Goal: Find specific page/section: Find specific page/section

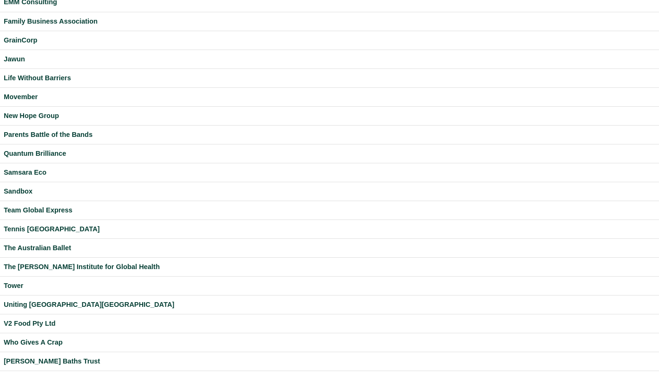
scroll to position [192, 0]
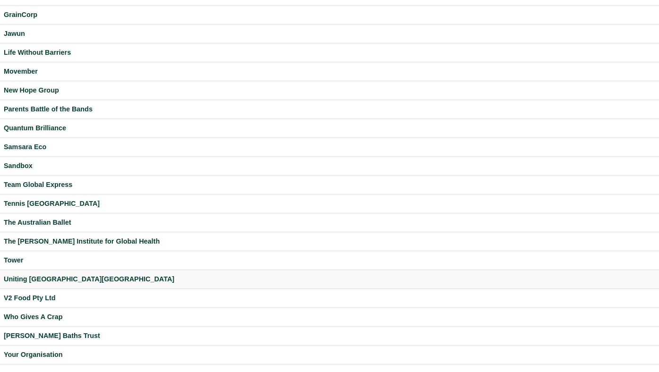
click at [50, 276] on div "Uniting [GEOGRAPHIC_DATA][GEOGRAPHIC_DATA]" at bounding box center [329, 279] width 651 height 11
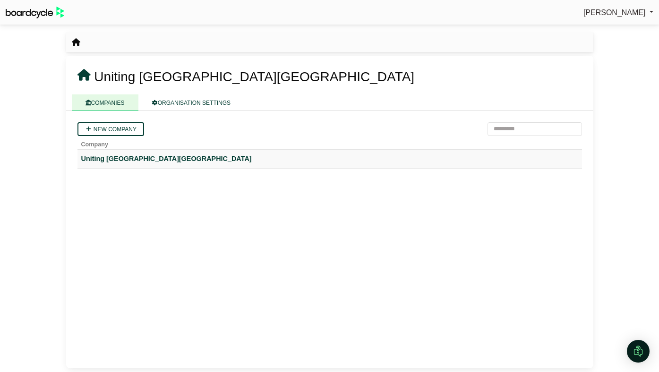
click at [108, 156] on div "Uniting [GEOGRAPHIC_DATA][GEOGRAPHIC_DATA]" at bounding box center [329, 158] width 497 height 11
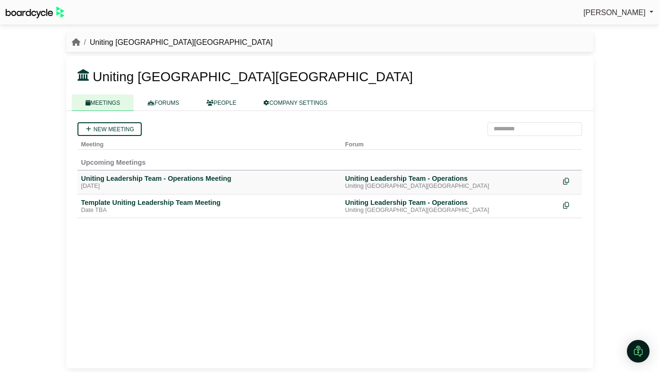
click at [126, 176] on div "Uniting Leadership Team - Operations Meeting" at bounding box center [209, 178] width 256 height 8
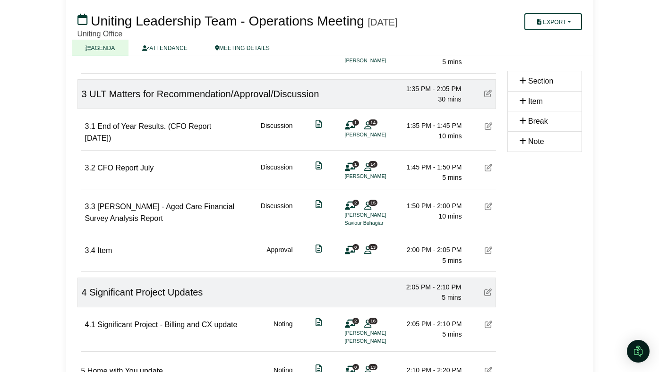
scroll to position [372, 0]
